Goal: Transaction & Acquisition: Purchase product/service

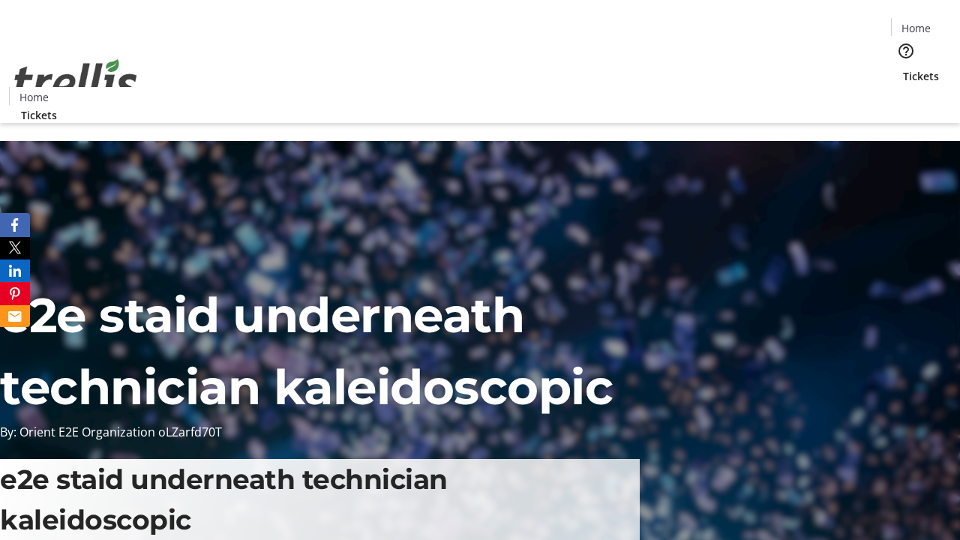
click at [903, 68] on span "Tickets" at bounding box center [921, 76] width 36 height 16
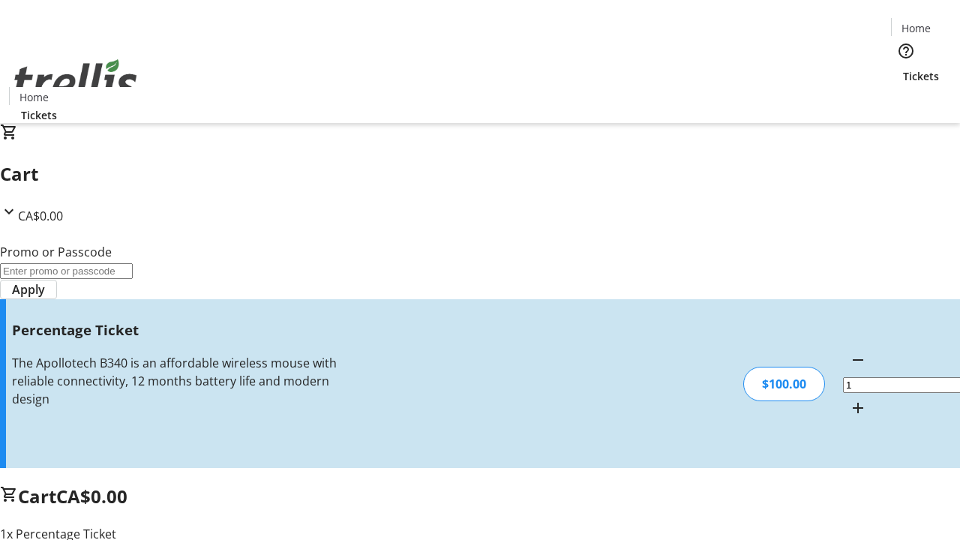
type input "FOO"
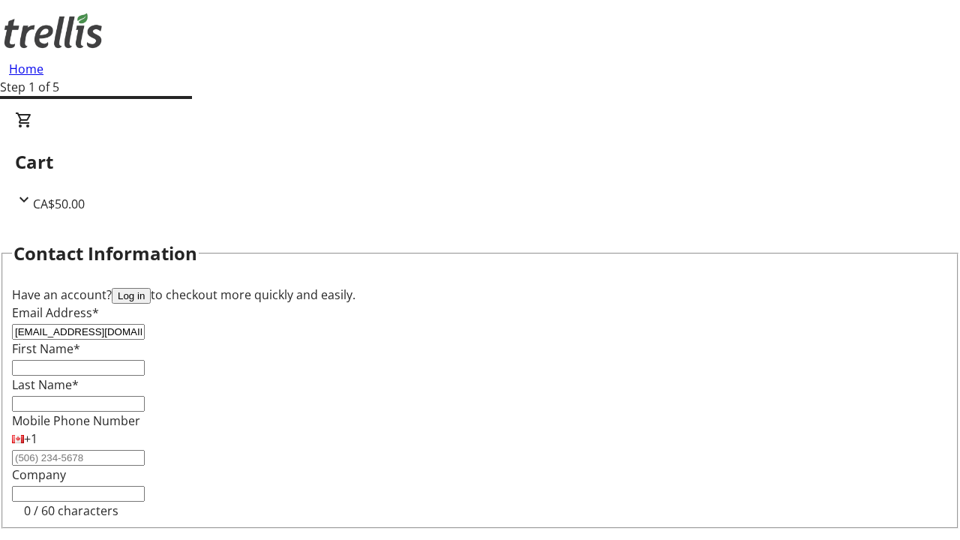
type input "[EMAIL_ADDRESS][DOMAIN_NAME]"
type input "Pansy"
type input "Wisoky"
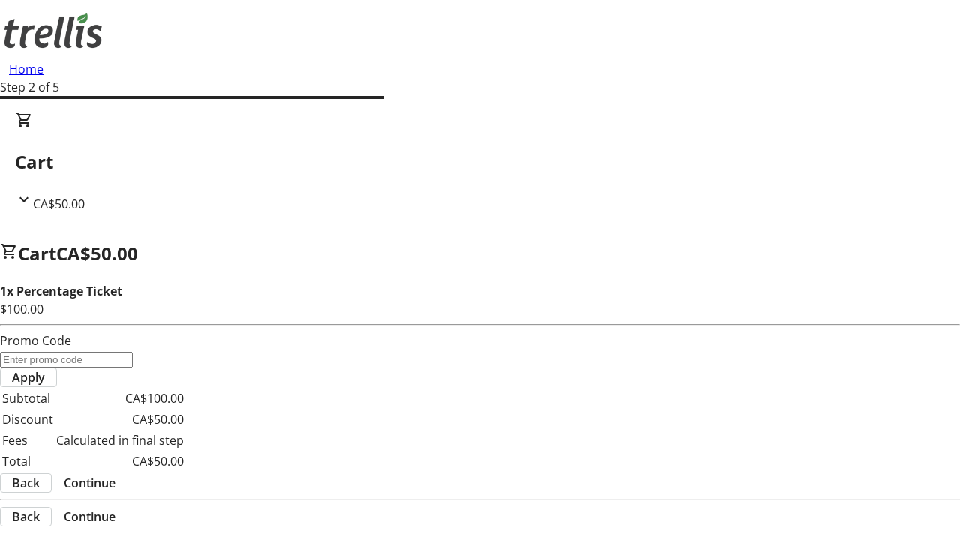
click at [115, 474] on span "Continue" at bounding box center [90, 483] width 52 height 18
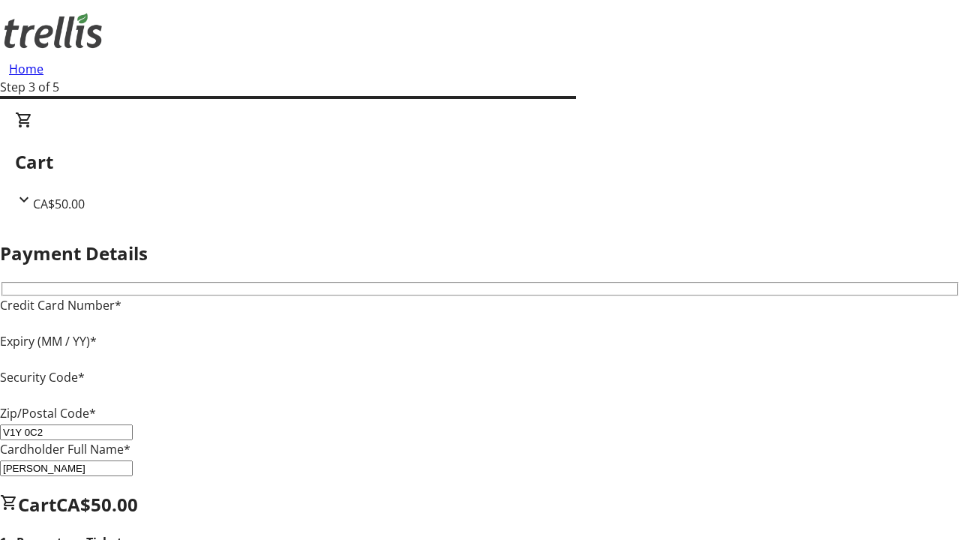
type input "V1Y 0C2"
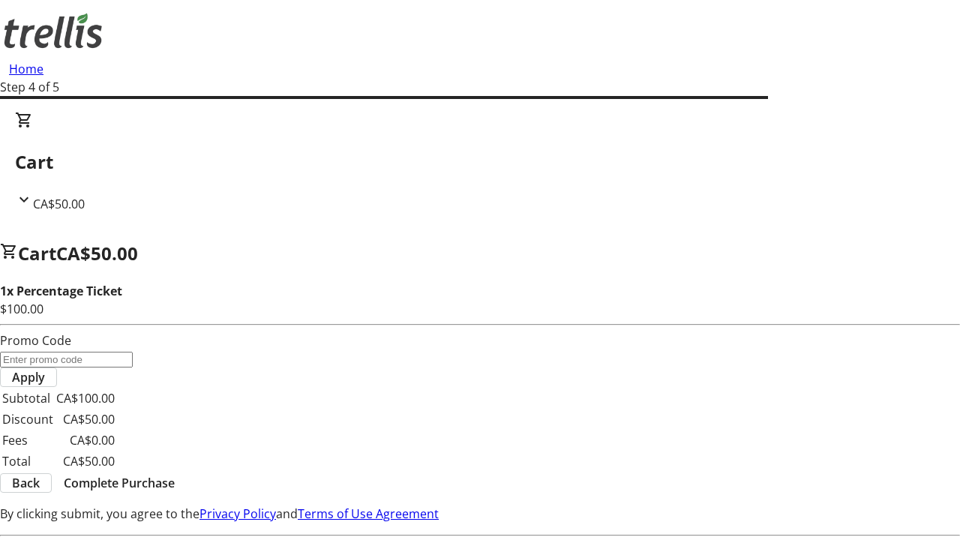
click at [175, 474] on span "Complete Purchase" at bounding box center [119, 483] width 111 height 18
